Goal: Register for event/course

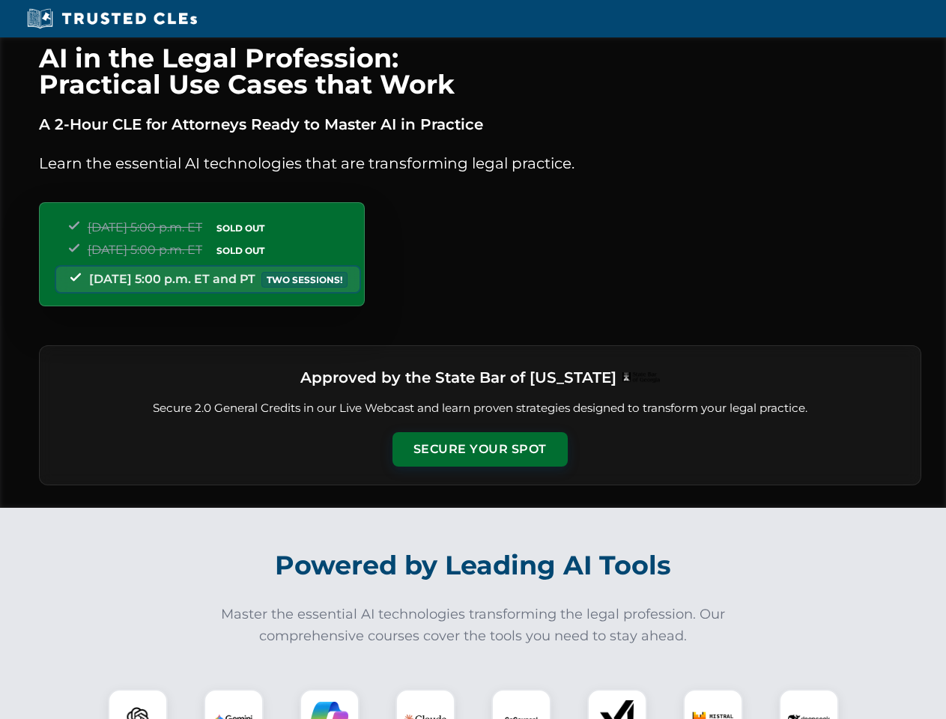
click at [479, 449] on button "Secure Your Spot" at bounding box center [479, 449] width 175 height 34
click at [138, 704] on img at bounding box center [137, 718] width 43 height 43
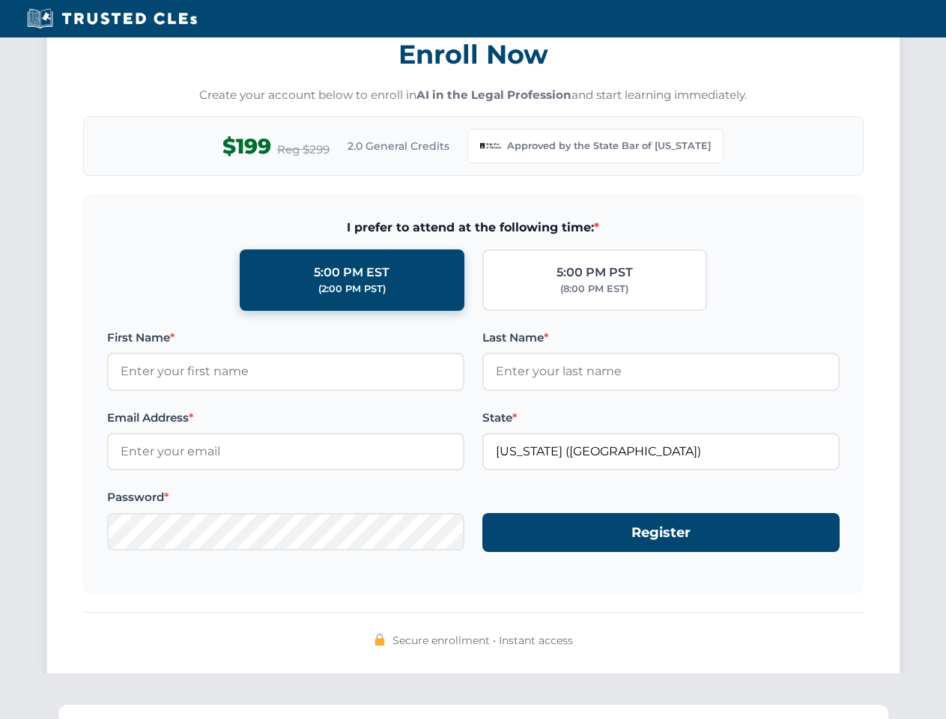
scroll to position [1459, 0]
